Goal: Information Seeking & Learning: Learn about a topic

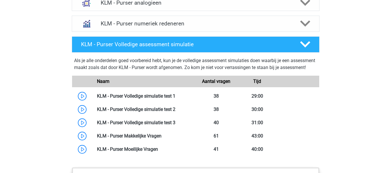
scroll to position [506, 0]
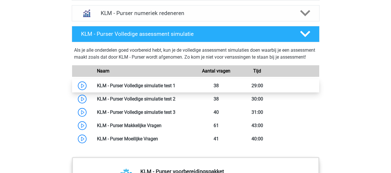
click at [175, 88] on link at bounding box center [175, 85] width 0 height 5
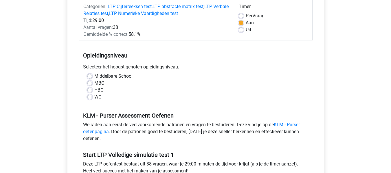
scroll to position [78, 0]
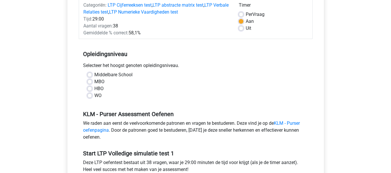
click at [94, 89] on label "HBO" at bounding box center [98, 88] width 9 height 7
click at [91, 89] on input "HBO" at bounding box center [89, 88] width 5 height 6
radio input "true"
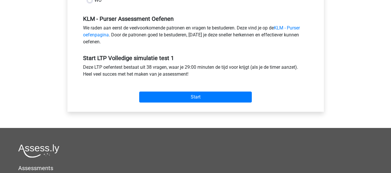
scroll to position [178, 0]
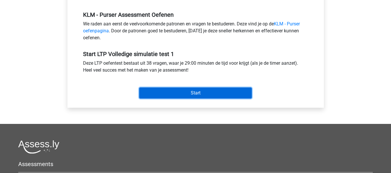
click at [226, 94] on input "Start" at bounding box center [195, 93] width 113 height 11
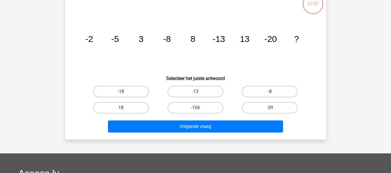
scroll to position [68, 0]
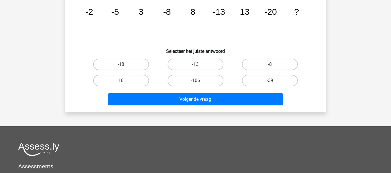
click at [254, 80] on label "-39" at bounding box center [270, 81] width 56 height 12
click at [270, 81] on input "-39" at bounding box center [272, 83] width 4 height 4
radio input "true"
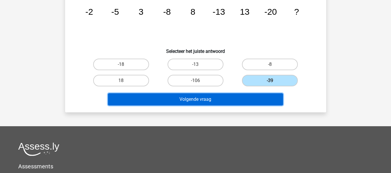
click at [239, 100] on button "Volgende vraag" at bounding box center [195, 99] width 175 height 12
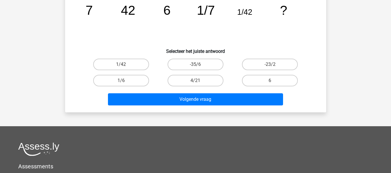
scroll to position [27, 0]
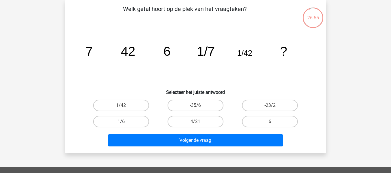
click at [135, 122] on label "1/6" at bounding box center [121, 122] width 56 height 12
click at [125, 122] on input "1/6" at bounding box center [123, 124] width 4 height 4
radio input "true"
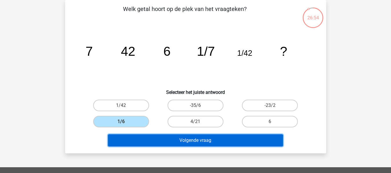
click at [150, 143] on button "Volgende vraag" at bounding box center [195, 140] width 175 height 12
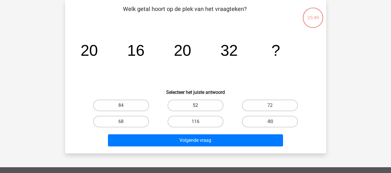
click at [215, 100] on label "52" at bounding box center [195, 106] width 56 height 12
click at [199, 106] on input "52" at bounding box center [197, 108] width 4 height 4
radio input "true"
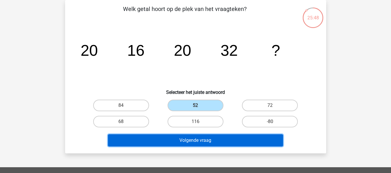
click at [214, 141] on button "Volgende vraag" at bounding box center [195, 140] width 175 height 12
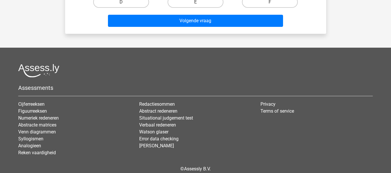
scroll to position [184, 0]
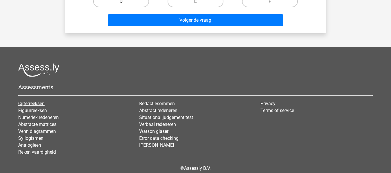
click at [28, 103] on link "Cijferreeksen" at bounding box center [31, 103] width 26 height 5
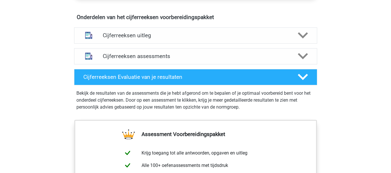
scroll to position [349, 0]
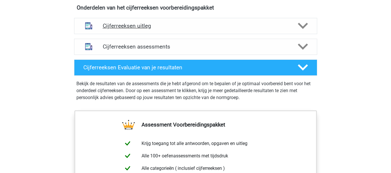
click at [284, 29] on h4 "Cijferreeksen uitleg" at bounding box center [196, 26] width 186 height 7
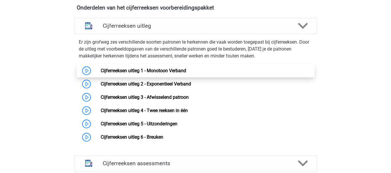
click at [183, 73] on link "Cijferreeksen uitleg 1 - Monotoon Verband" at bounding box center [143, 70] width 85 height 5
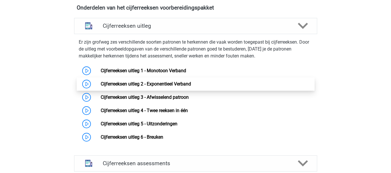
click at [138, 87] on link "Cijferreeksen uitleg 2 - Exponentieel Verband" at bounding box center [146, 83] width 90 height 5
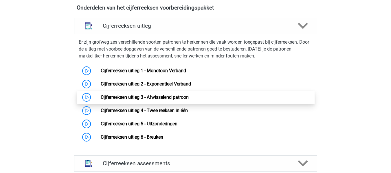
click at [148, 100] on link "Cijferreeksen uitleg 3 - Afwisselend patroon" at bounding box center [145, 97] width 88 height 5
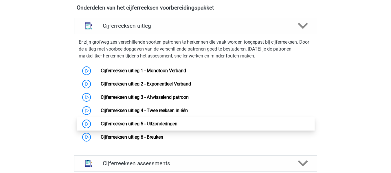
click at [131, 127] on link "Cijferreeksen uitleg 5 - Uitzonderingen" at bounding box center [139, 123] width 77 height 5
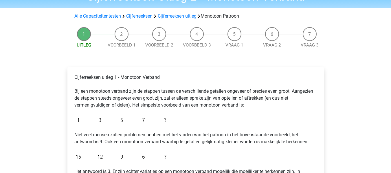
scroll to position [27, 0]
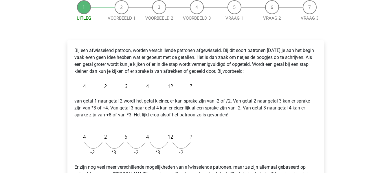
scroll to position [60, 0]
